Goal: Task Accomplishment & Management: Manage account settings

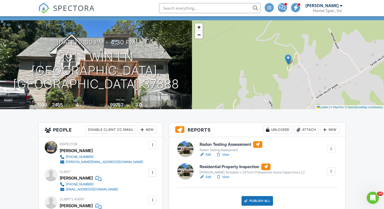
scroll to position [31, 0]
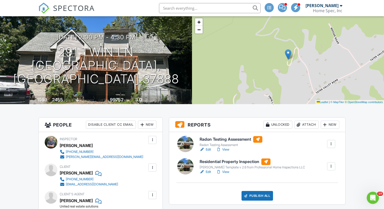
click at [329, 144] on div at bounding box center [330, 143] width 5 height 5
click at [317, 183] on div "Delete" at bounding box center [319, 184] width 11 height 6
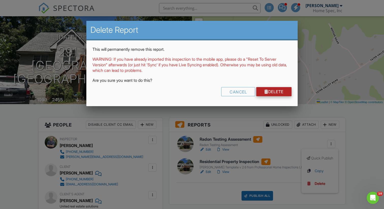
click at [271, 91] on link "Delete" at bounding box center [273, 91] width 35 height 9
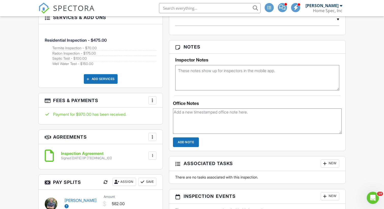
scroll to position [307, 0]
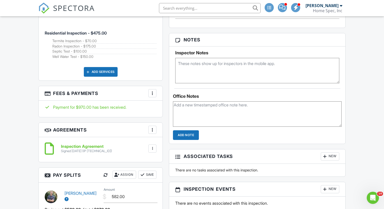
click at [153, 93] on div at bounding box center [152, 93] width 5 height 5
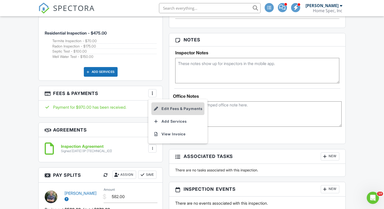
click at [171, 109] on li "Edit Fees & Payments" at bounding box center [177, 108] width 53 height 13
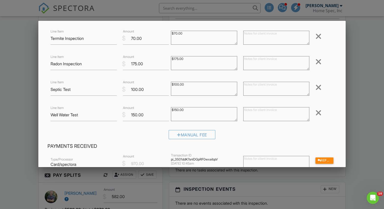
scroll to position [57, 0]
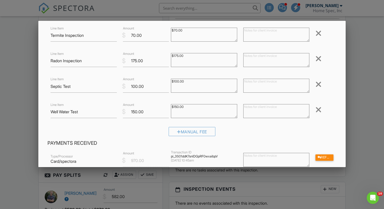
click at [318, 110] on div at bounding box center [318, 110] width 6 height 8
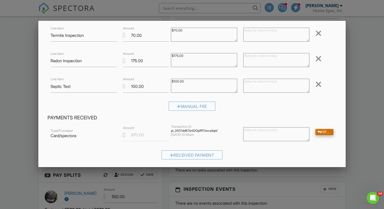
click at [322, 132] on div "Refund" at bounding box center [324, 132] width 18 height 6
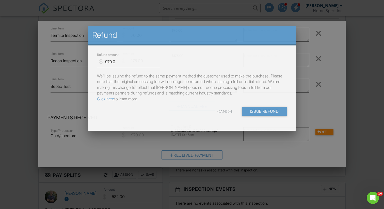
scroll to position [0, 0]
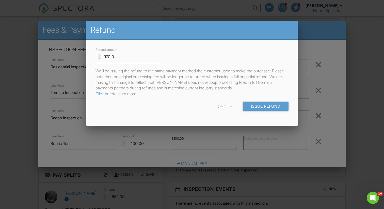
click at [115, 56] on input "970.0" at bounding box center [127, 56] width 64 height 12
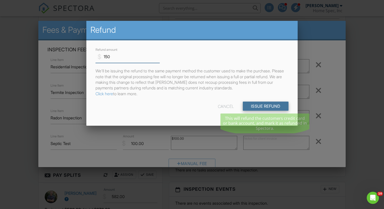
type input "150"
click at [262, 104] on input "Issue Refund" at bounding box center [266, 105] width 46 height 9
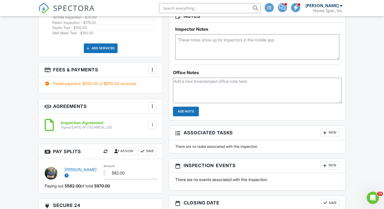
scroll to position [330, 0]
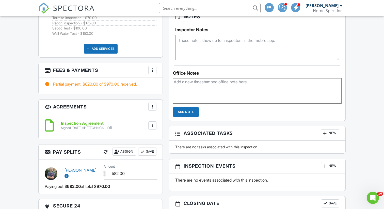
click at [152, 70] on div at bounding box center [152, 69] width 5 height 5
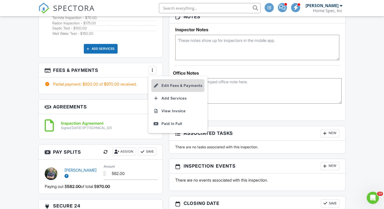
click at [181, 85] on li "Edit Fees & Payments" at bounding box center [177, 85] width 53 height 13
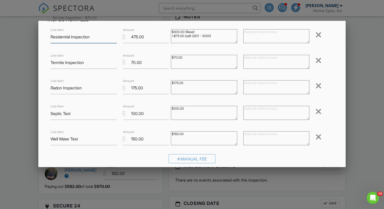
scroll to position [30, 0]
click at [318, 137] on div at bounding box center [318, 136] width 6 height 8
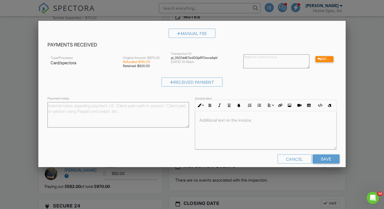
scroll to position [136, 0]
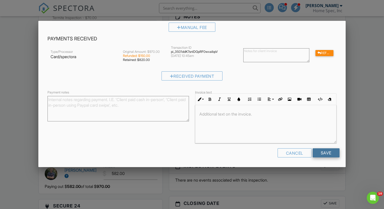
click at [329, 153] on input "Save" at bounding box center [325, 152] width 27 height 9
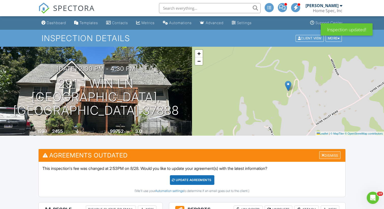
click at [327, 154] on div "Dismiss" at bounding box center [329, 155] width 21 height 8
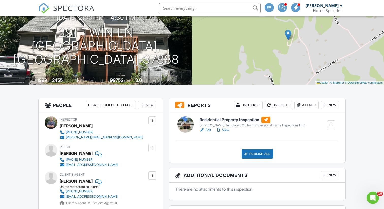
scroll to position [68, 0]
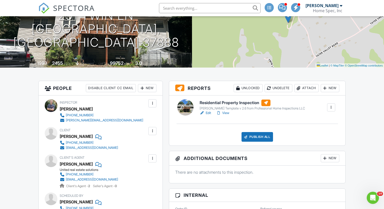
click at [307, 90] on div "Attach" at bounding box center [306, 88] width 24 height 8
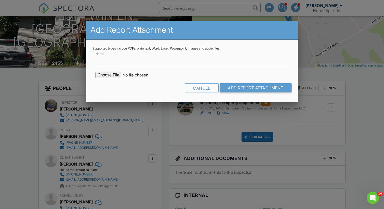
click at [111, 76] on input "file" at bounding box center [138, 75] width 86 height 6
click at [202, 90] on div "Cancel" at bounding box center [201, 87] width 34 height 9
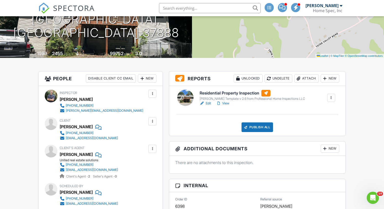
scroll to position [70, 0]
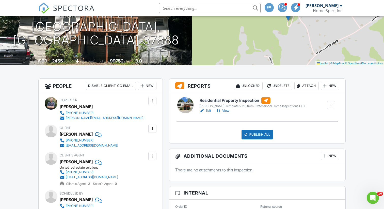
click at [306, 84] on div "Attach" at bounding box center [306, 86] width 24 height 8
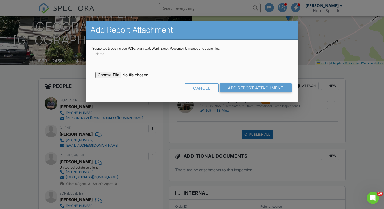
click at [110, 77] on input "file" at bounding box center [138, 75] width 86 height 6
type input "C:\fakepath\Septic Approval - 291 Twin Ln.pdf"
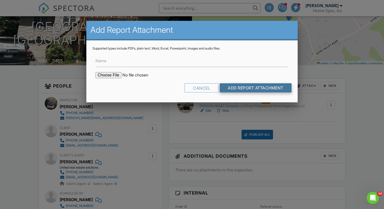
click at [250, 85] on input "Add Report Attachment" at bounding box center [255, 87] width 72 height 9
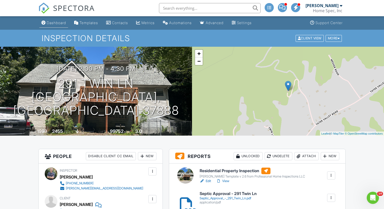
click at [55, 23] on div "Dashboard" at bounding box center [56, 23] width 19 height 4
